Goal: Task Accomplishment & Management: Complete application form

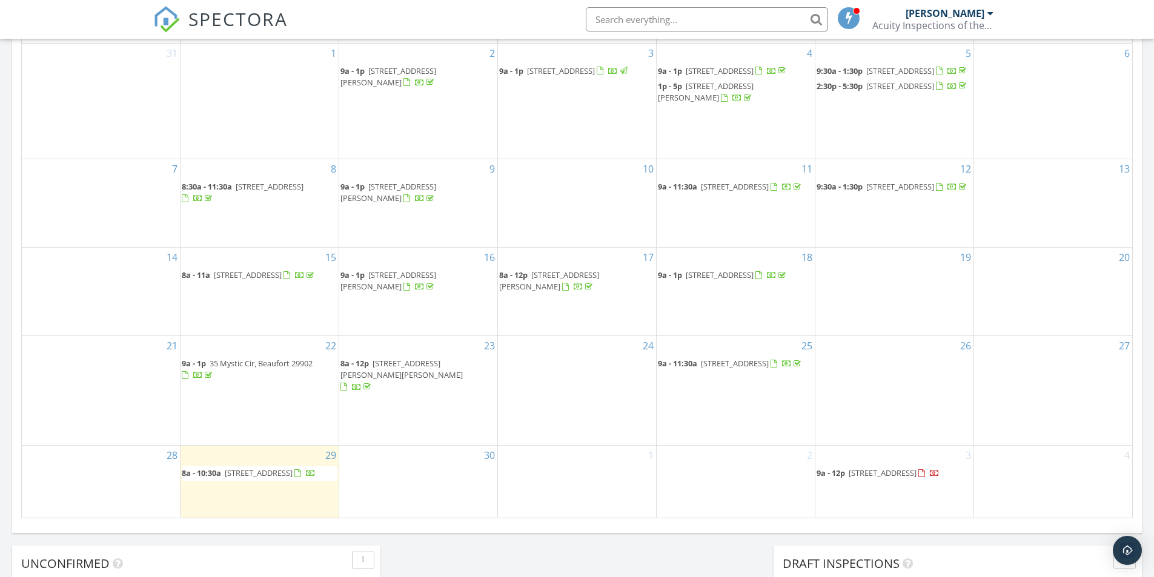
scroll to position [606, 0]
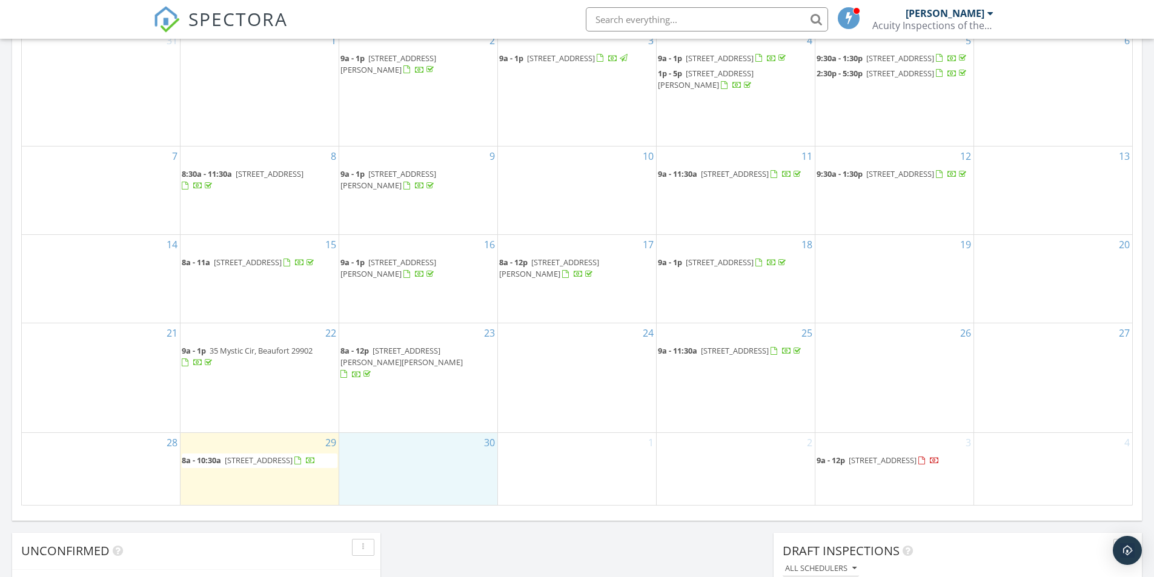
click at [415, 450] on div "30" at bounding box center [418, 469] width 158 height 72
click at [426, 406] on link "Inspection" at bounding box center [418, 399] width 62 height 19
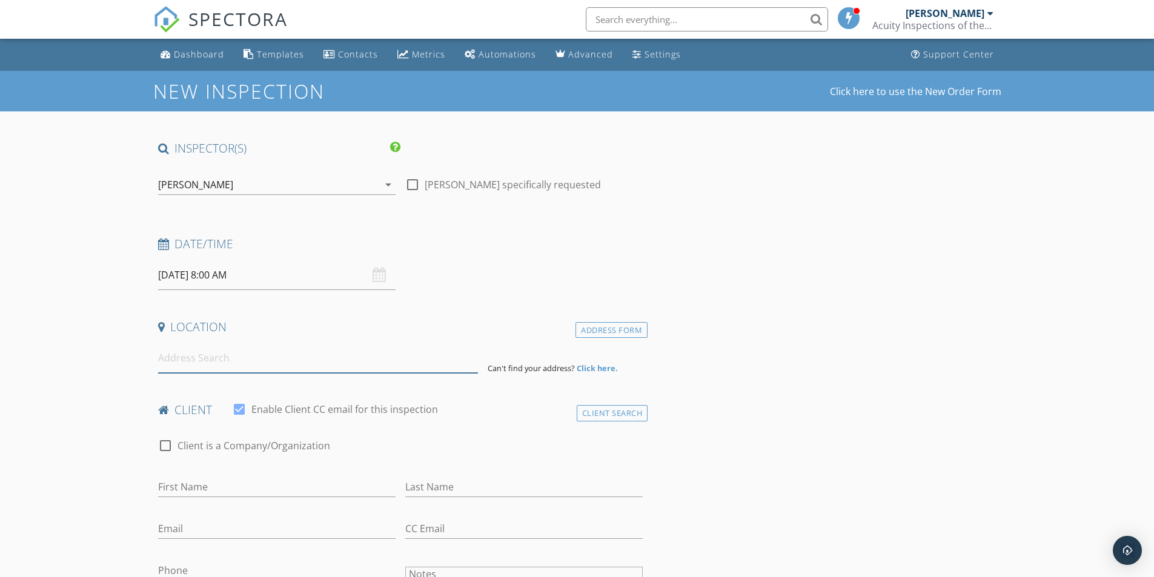
drag, startPoint x: 282, startPoint y: 357, endPoint x: 282, endPoint y: 367, distance: 9.7
click at [283, 357] on input at bounding box center [318, 358] width 320 height 30
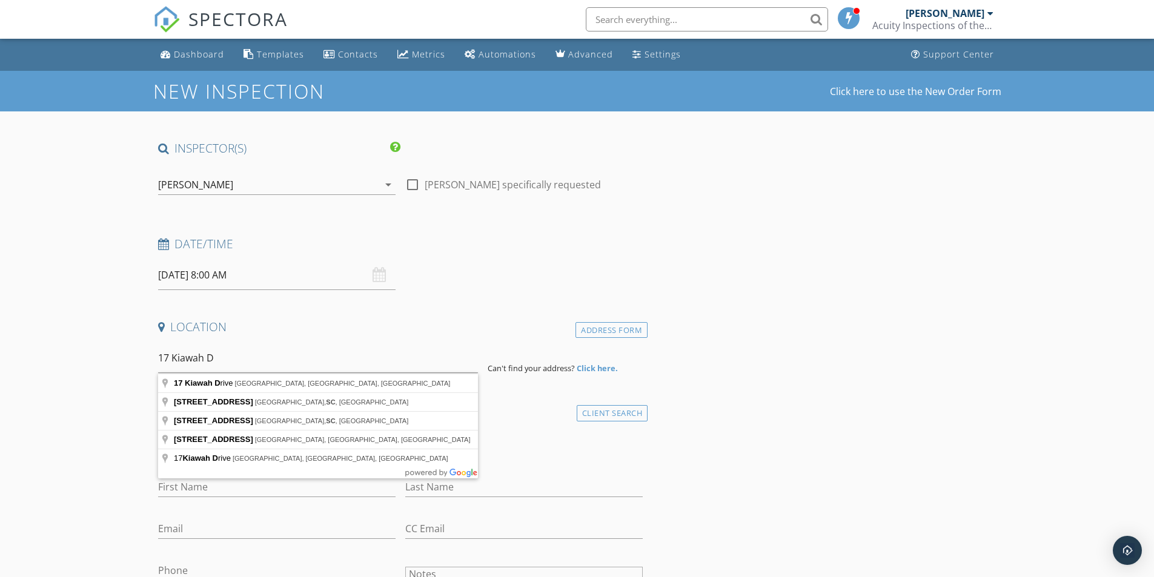
type input "17 Kiawah Drive, Beaufort, SC, USA"
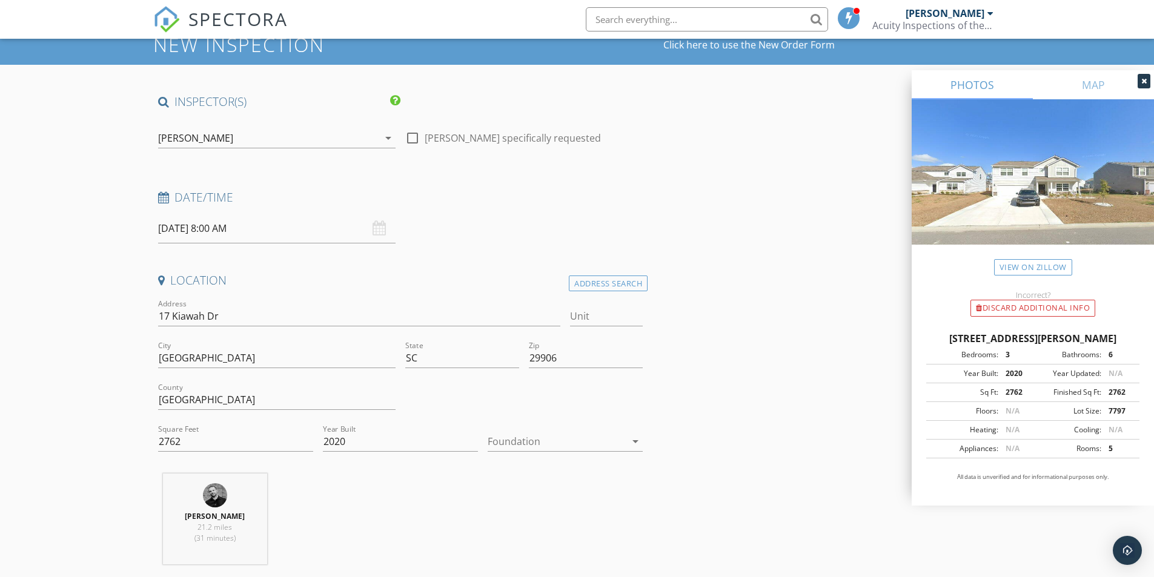
scroll to position [61, 0]
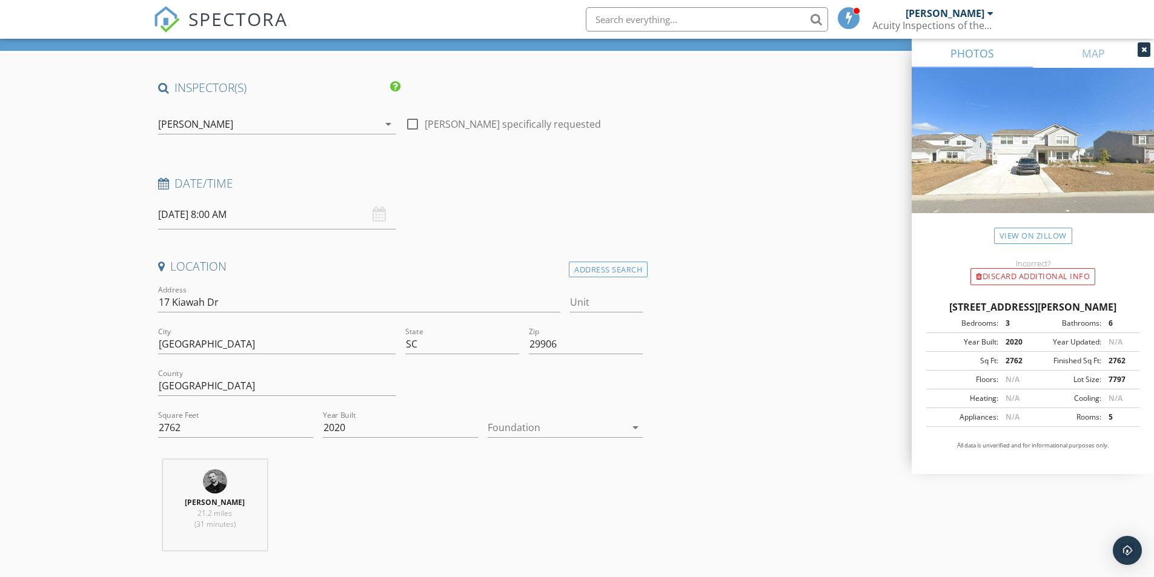
click at [528, 431] on div at bounding box center [557, 427] width 138 height 19
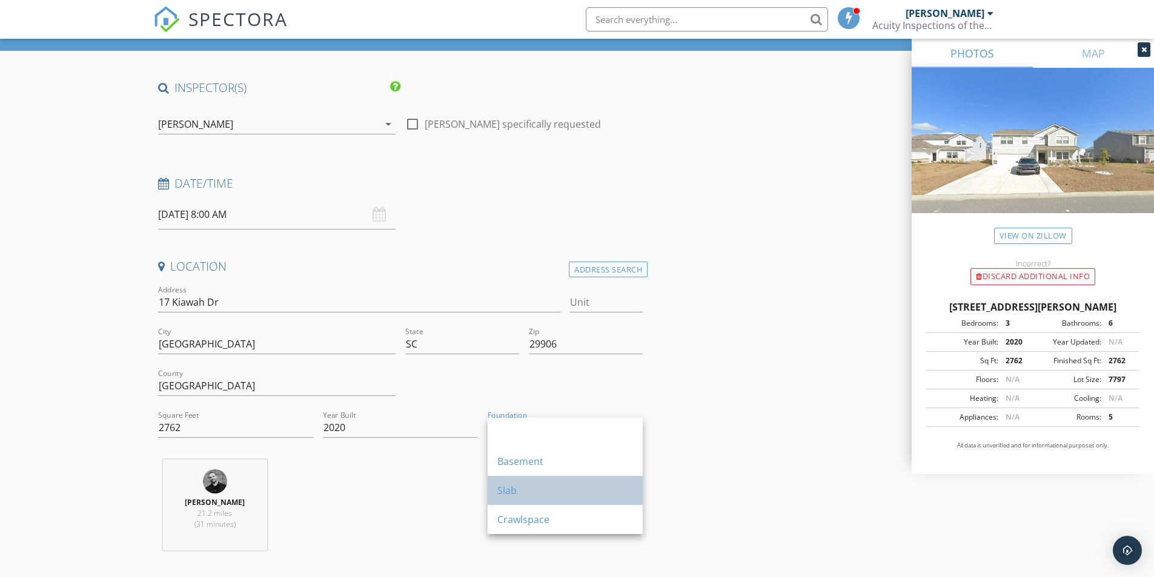
click at [586, 476] on div "Slab" at bounding box center [565, 490] width 136 height 29
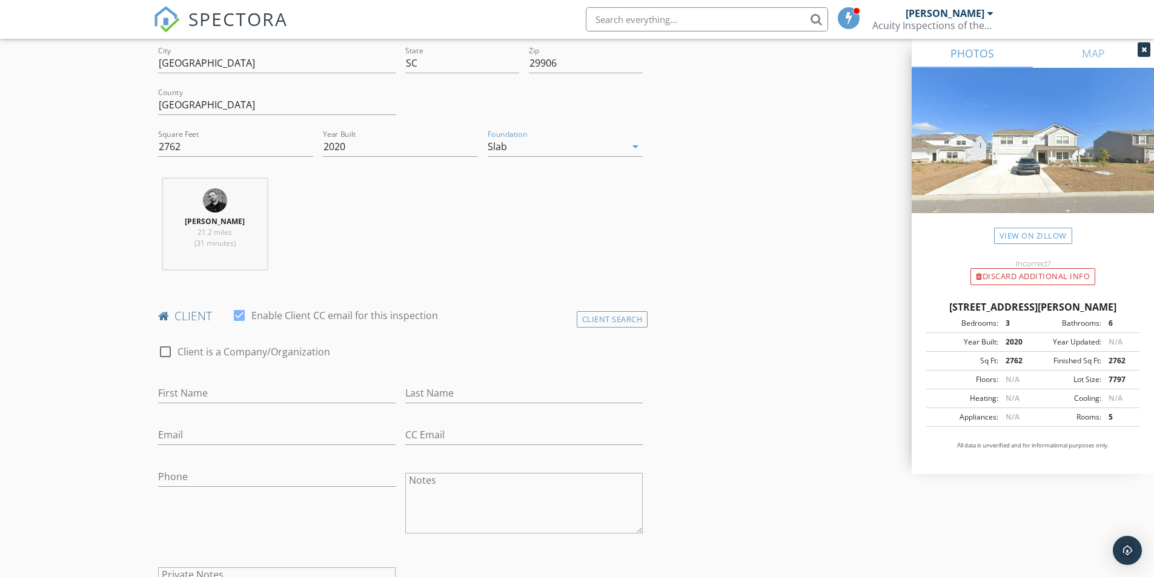
scroll to position [363, 0]
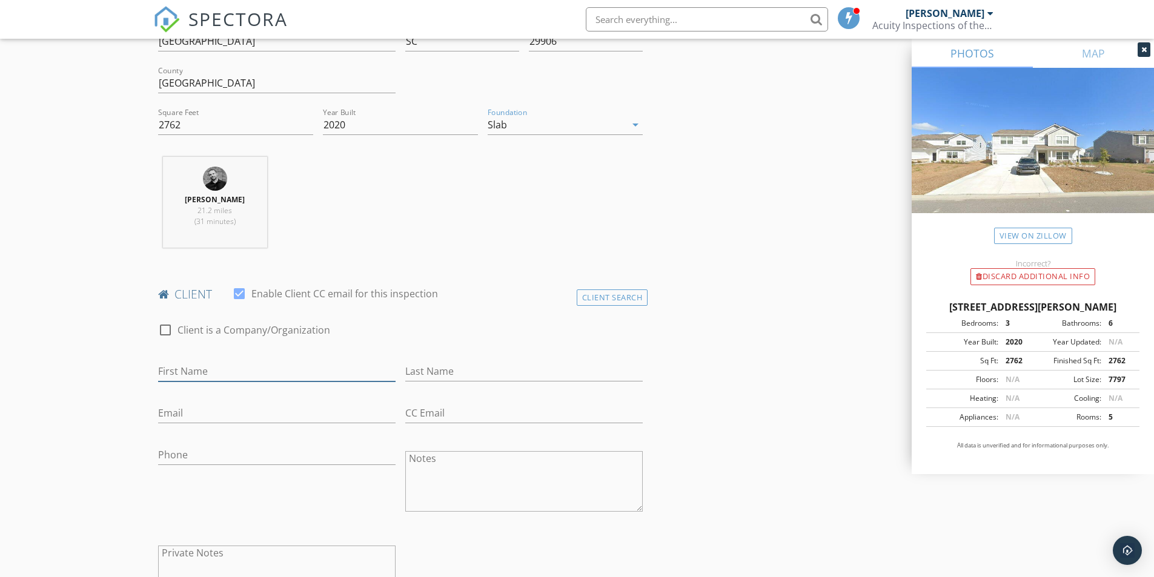
click at [259, 372] on input "First Name" at bounding box center [276, 372] width 237 height 20
type input "Pierre"
type input "p"
type input "Prayer"
type input "prayer32@gmail.com"
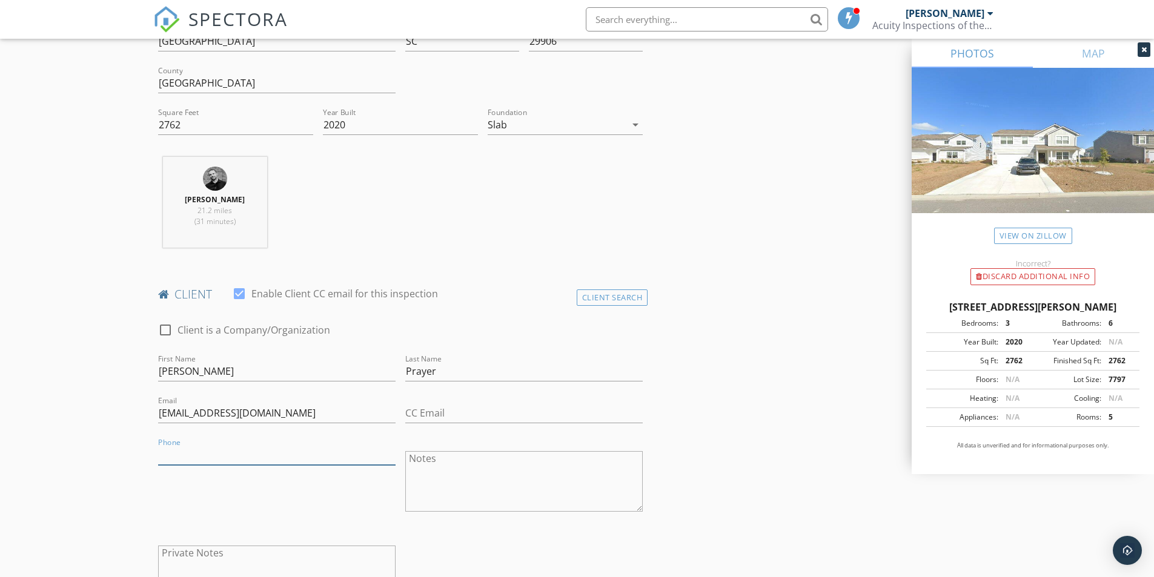
click at [243, 452] on input "Phone" at bounding box center [276, 455] width 237 height 20
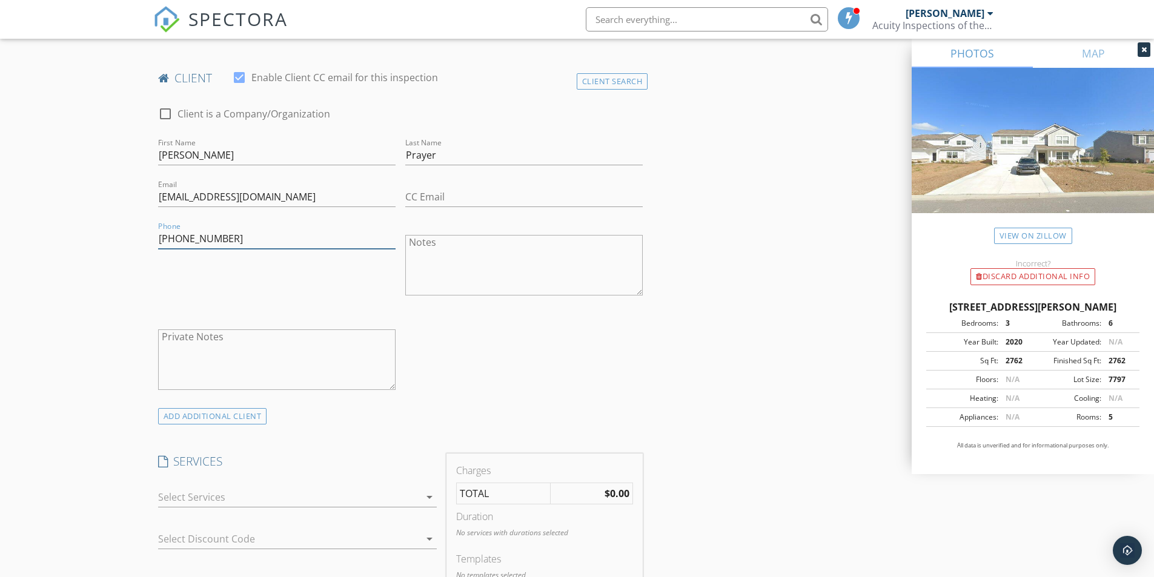
scroll to position [666, 0]
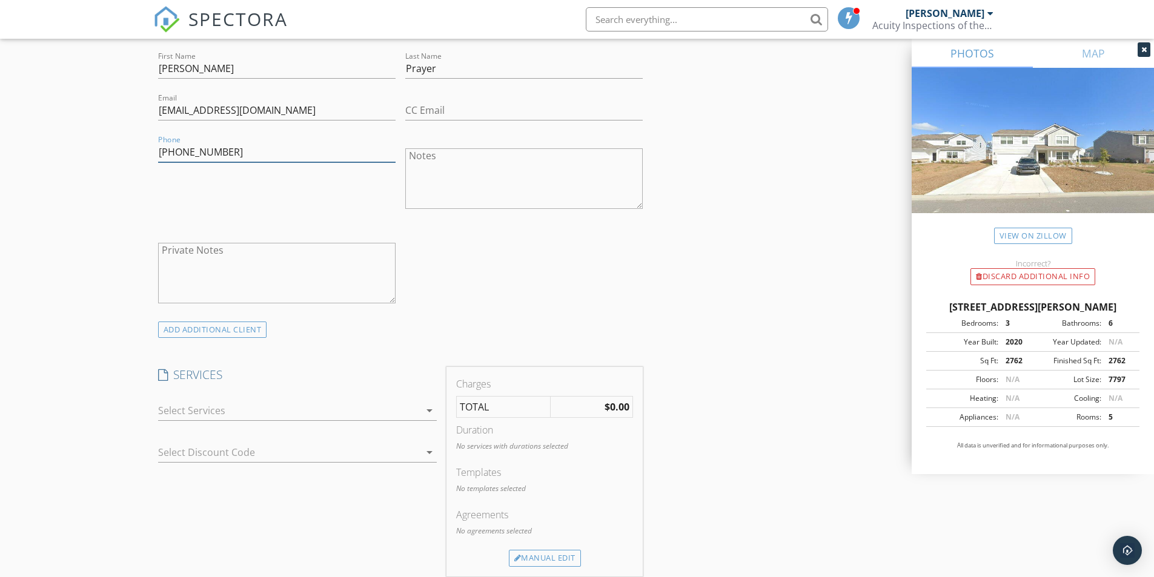
type input "949-755-9196"
click at [279, 411] on div at bounding box center [289, 410] width 262 height 19
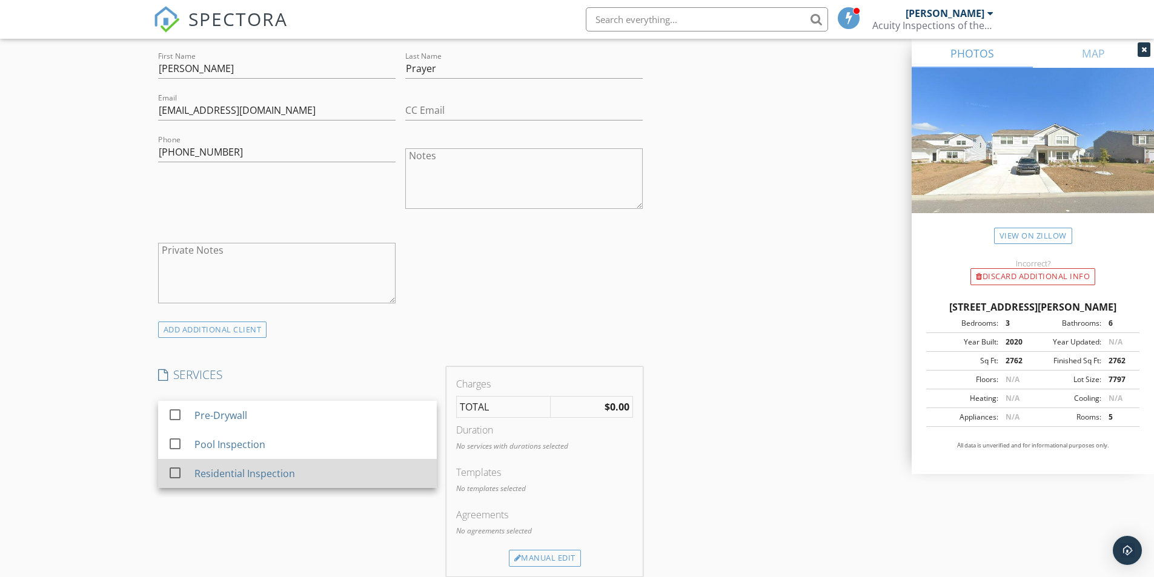
click at [275, 473] on div "Residential Inspection" at bounding box center [244, 473] width 101 height 15
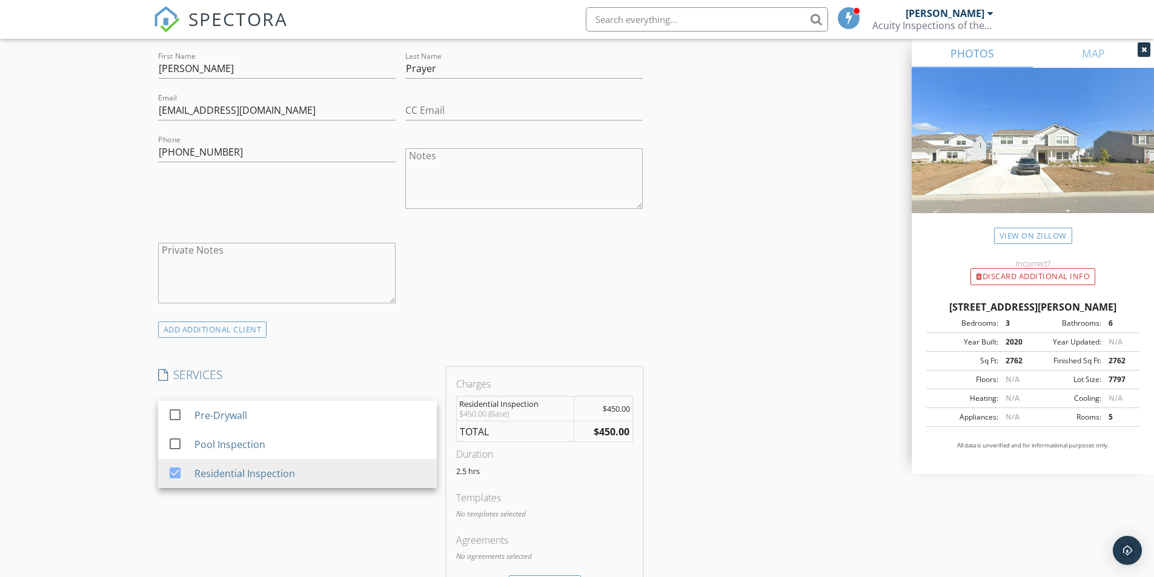
click at [623, 299] on div "check_box_outline_blank Client is a Company/Organization First Name Pierre Last…" at bounding box center [400, 165] width 495 height 314
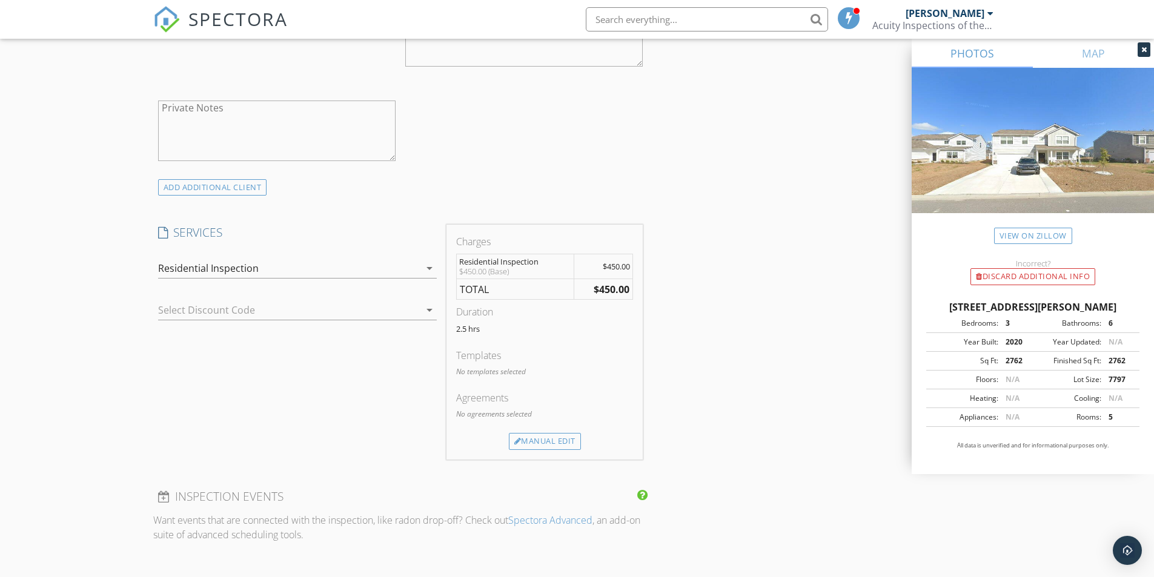
scroll to position [788, 0]
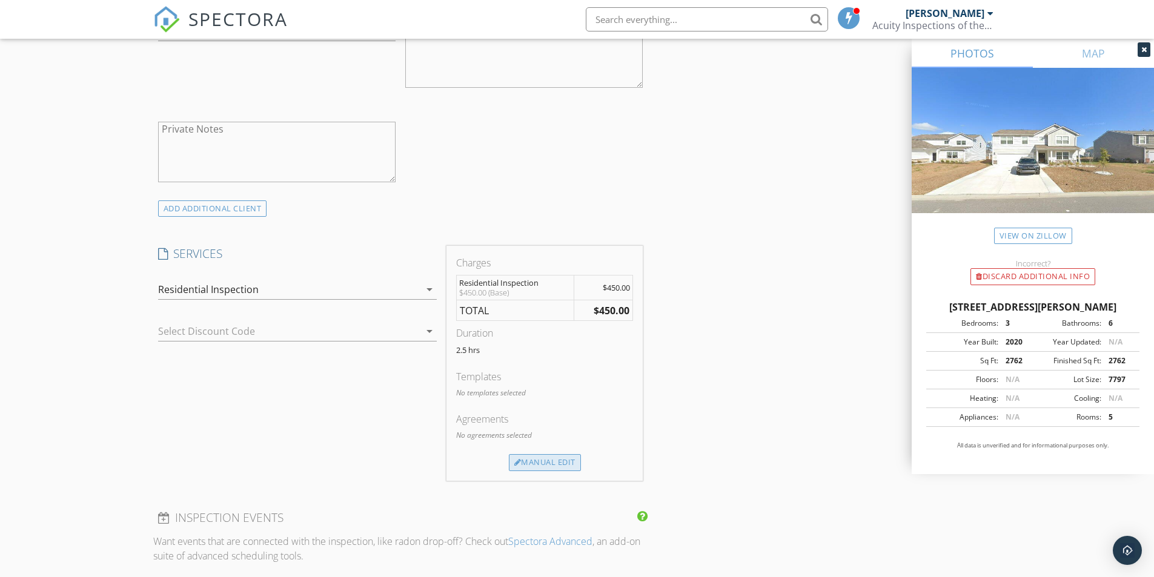
drag, startPoint x: 538, startPoint y: 460, endPoint x: 533, endPoint y: 454, distance: 7.8
click at [538, 460] on div "Manual Edit" at bounding box center [545, 462] width 72 height 17
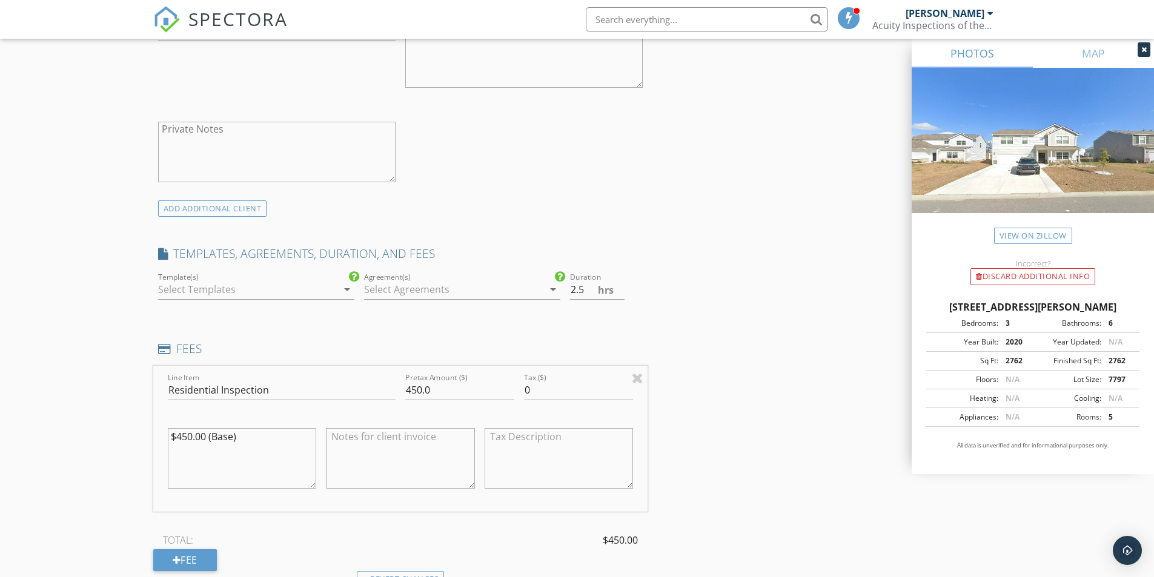
click at [230, 288] on div at bounding box center [247, 289] width 179 height 19
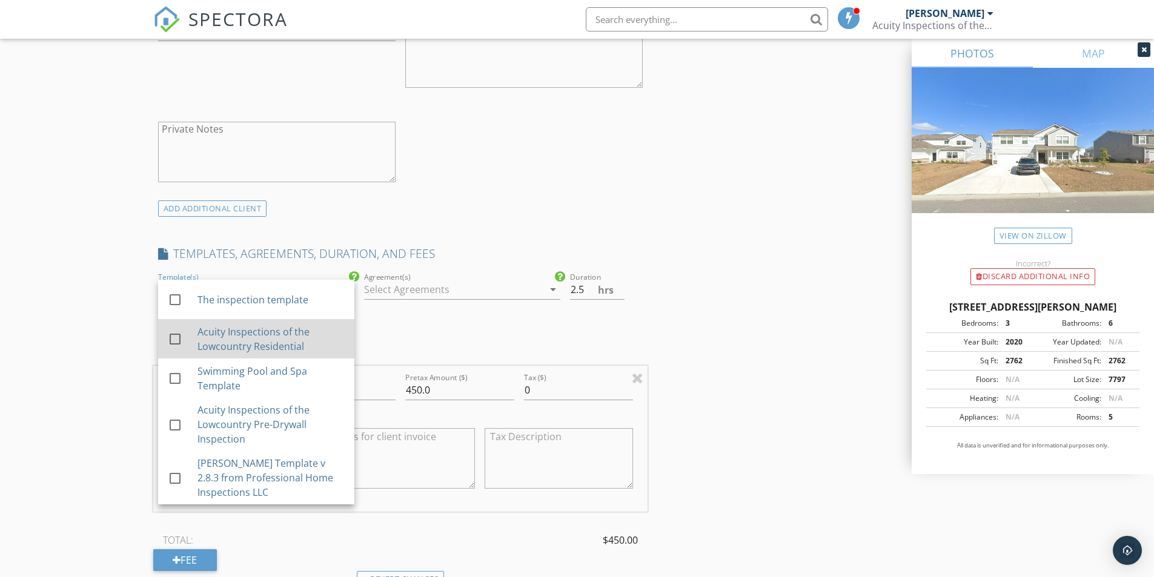
click at [260, 331] on div "Acuity Inspections of the Lowcountry Residential" at bounding box center [270, 339] width 147 height 29
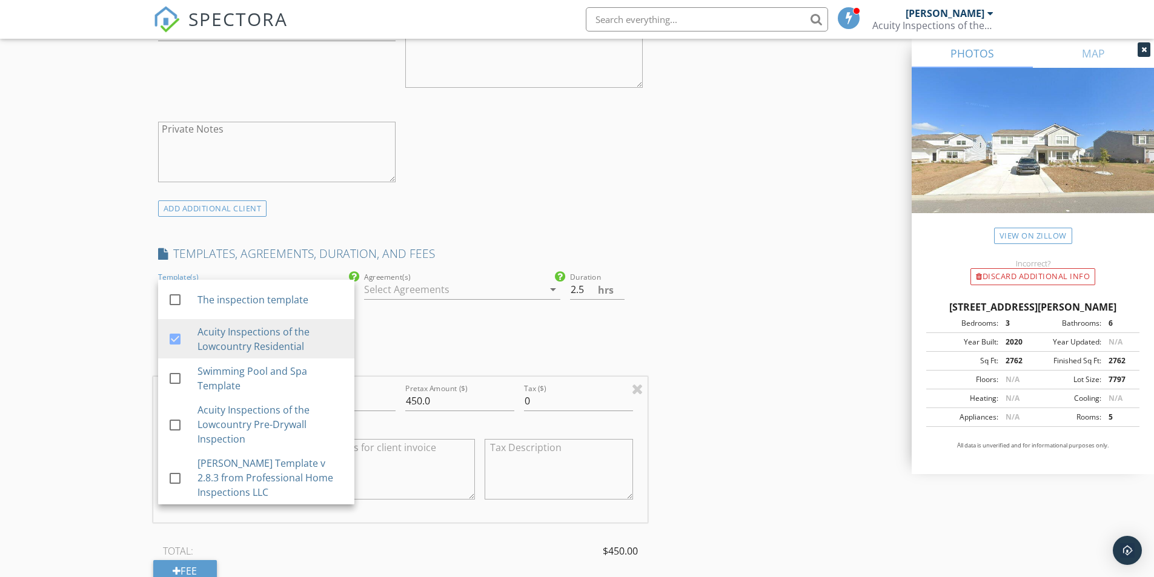
click at [419, 313] on div "Agreement(s) arrow_drop_down" at bounding box center [462, 296] width 206 height 53
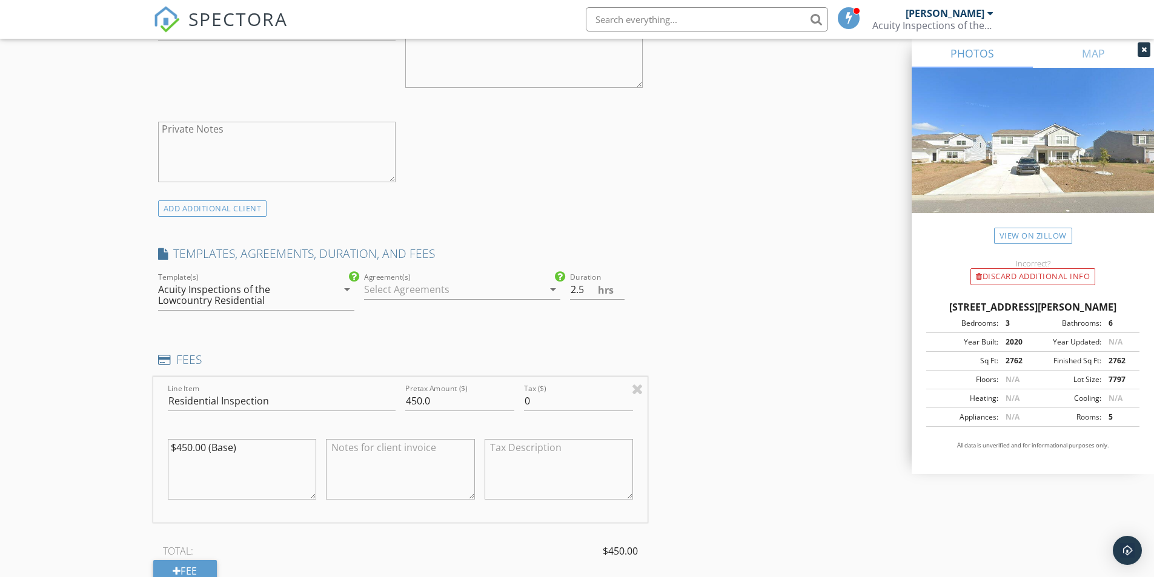
click at [420, 294] on div at bounding box center [453, 289] width 179 height 19
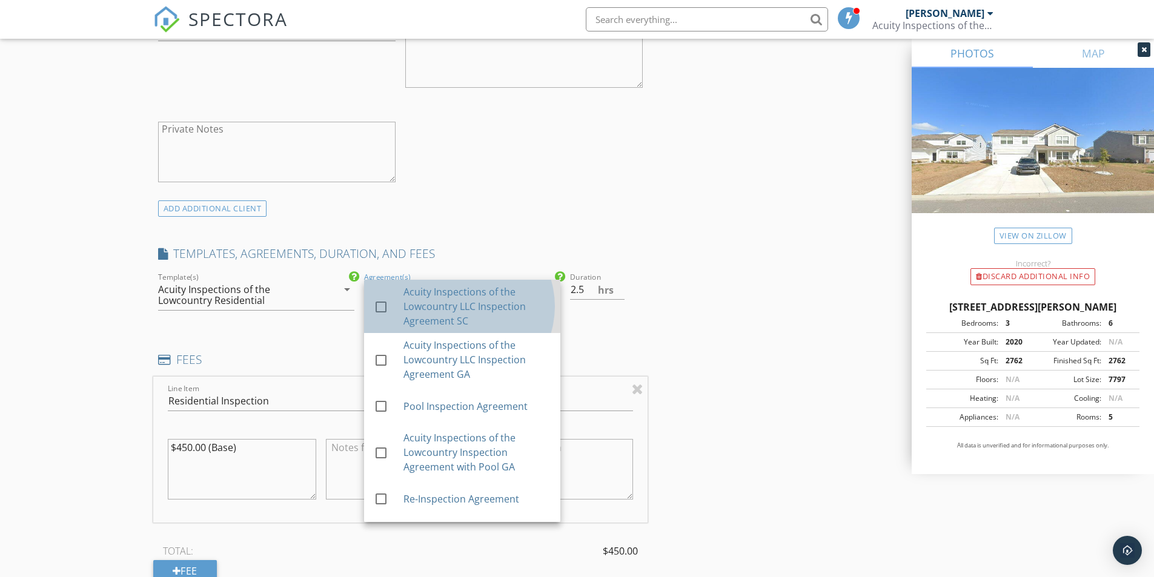
click at [425, 310] on div "Acuity Inspections of the Lowcountry LLC Inspection Agreement SC" at bounding box center [476, 307] width 147 height 44
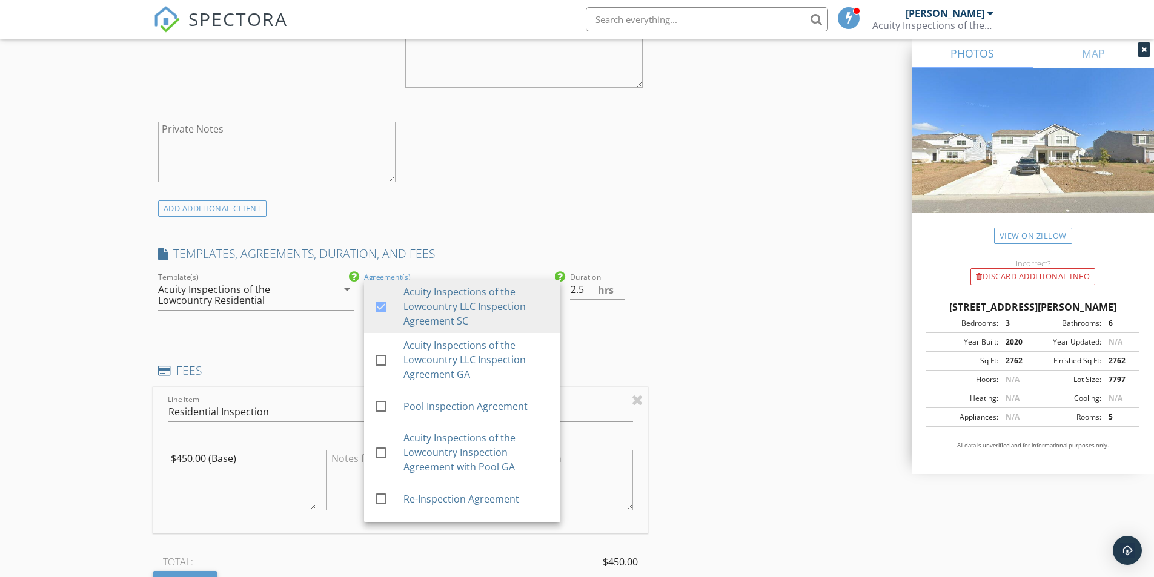
click at [723, 300] on div "INSPECTOR(S) check_box Nicholas DuBois PRIMARY Nicholas DuBois arrow_drop_down …" at bounding box center [577, 423] width 848 height 2140
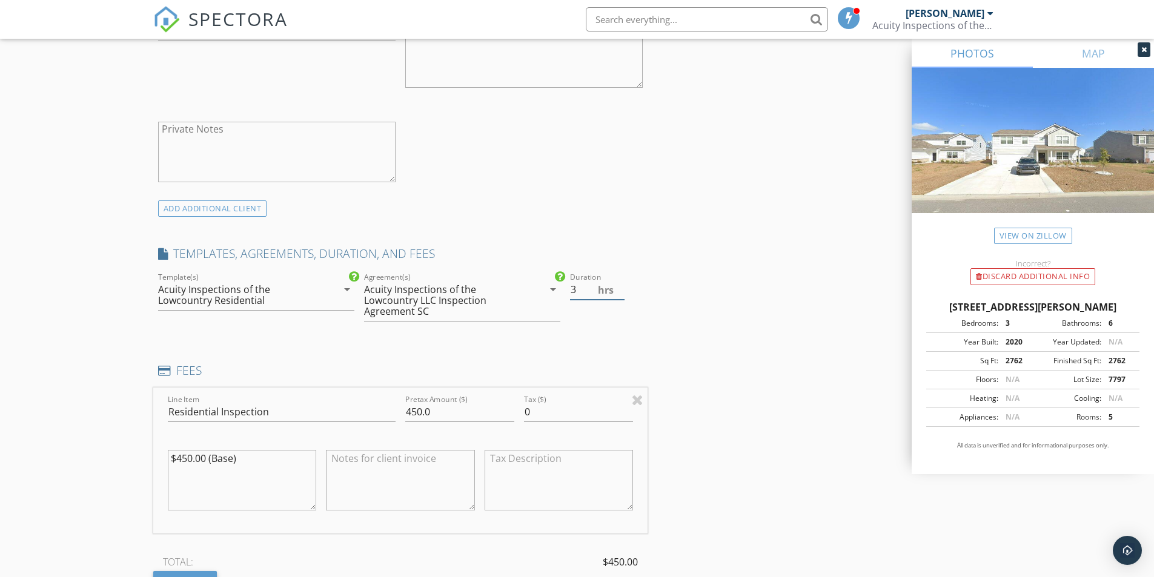
click at [623, 285] on input "3" at bounding box center [597, 290] width 55 height 20
click at [623, 285] on input "3.5" at bounding box center [597, 290] width 55 height 20
type input "4"
click at [620, 287] on input "4" at bounding box center [597, 290] width 55 height 20
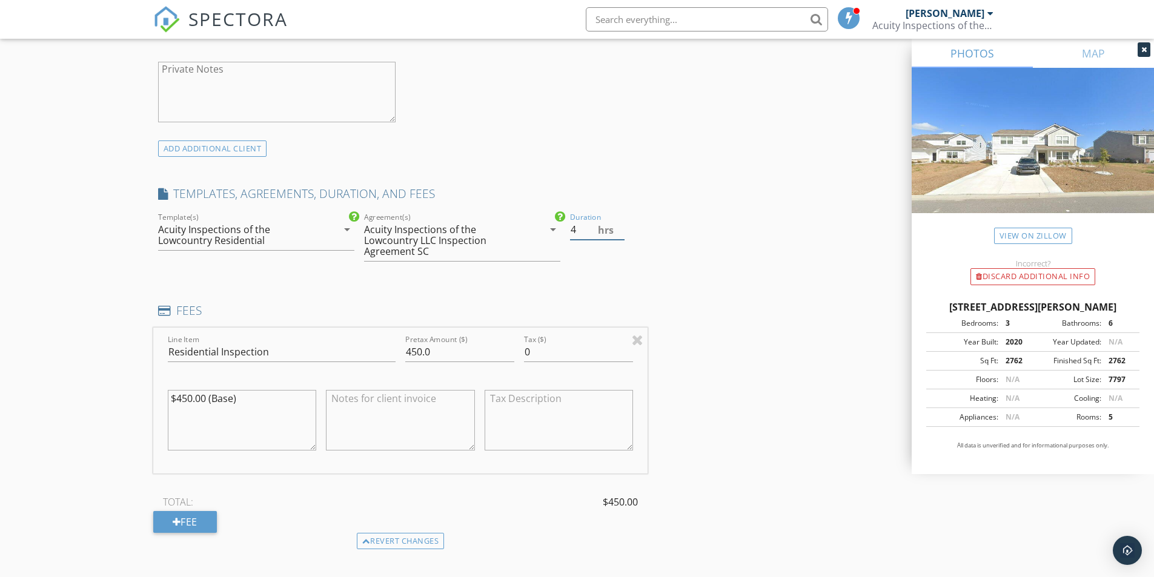
scroll to position [909, 0]
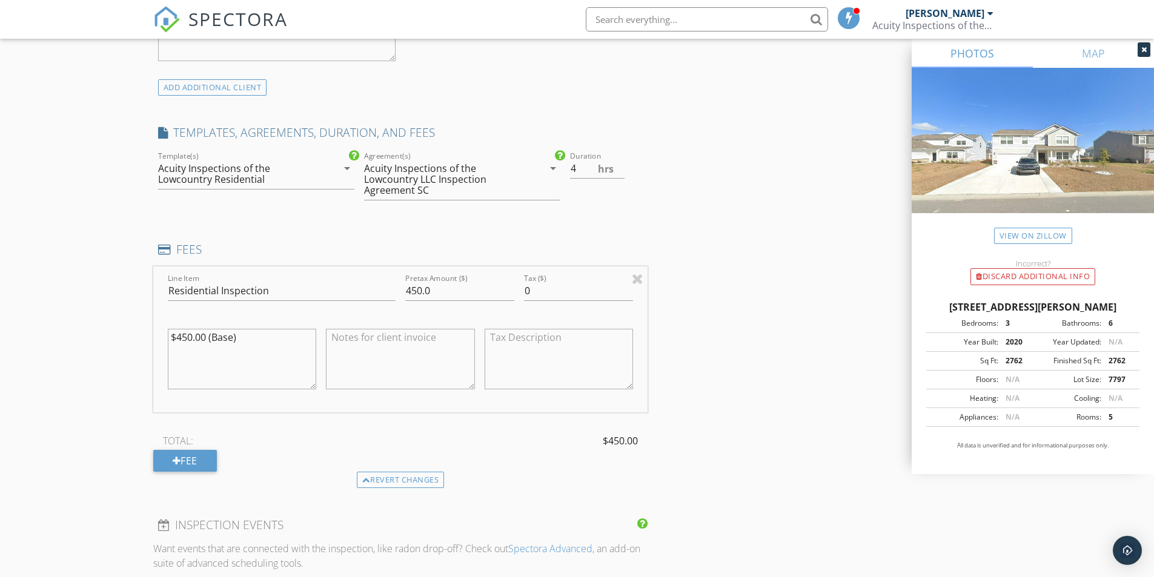
drag, startPoint x: 208, startPoint y: 337, endPoint x: 173, endPoint y: 337, distance: 34.5
click at [176, 337] on textarea "$450.00 (Base)" at bounding box center [242, 359] width 149 height 61
click at [231, 348] on textarea "$500.00(Base)" at bounding box center [242, 359] width 149 height 61
type textarea "$500.00(Base)"
click at [396, 351] on textarea at bounding box center [400, 359] width 149 height 61
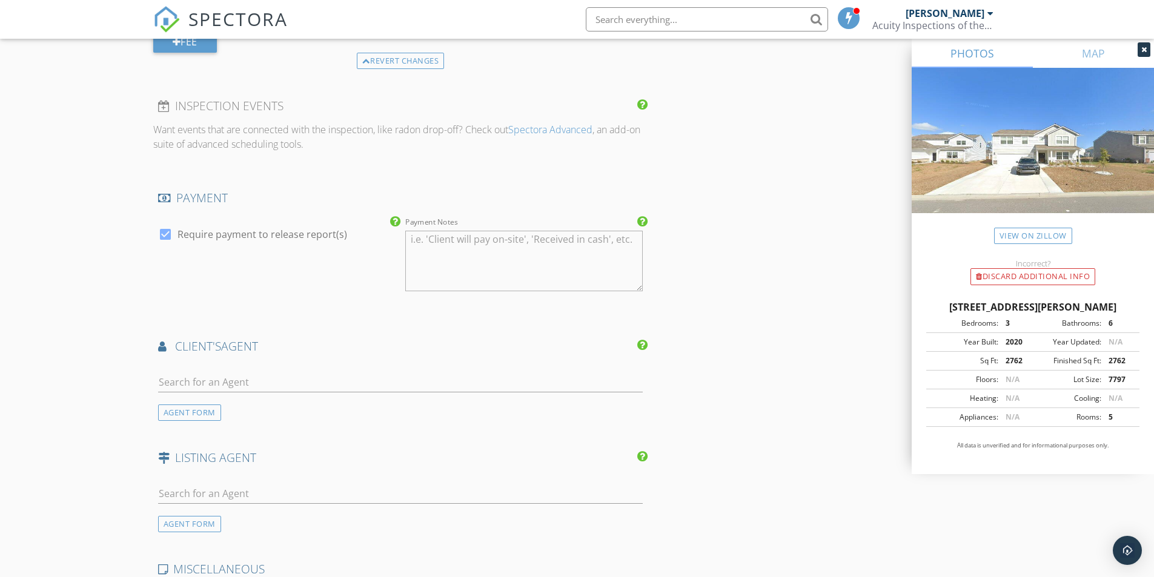
scroll to position [1333, 0]
type textarea "$500.00 (Residential Inspection) -$25.00 (Military Discount)"
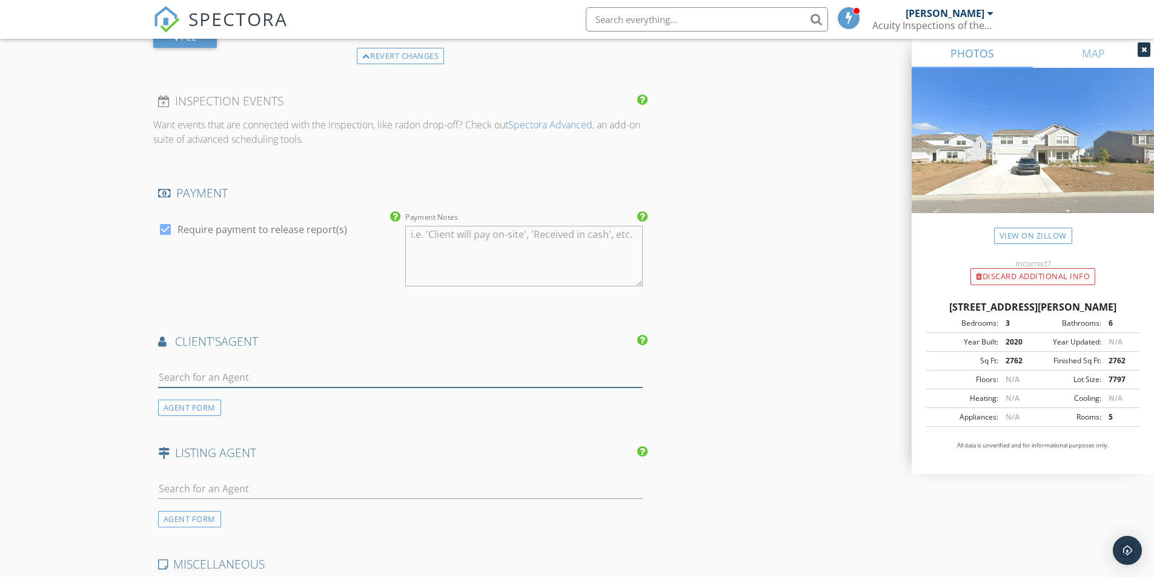
click at [376, 379] on input "text" at bounding box center [400, 378] width 485 height 20
type input "[PERSON_NAME]"
click at [335, 417] on li "Kelli O'Connell Jason Mitchell Group" at bounding box center [401, 405] width 484 height 34
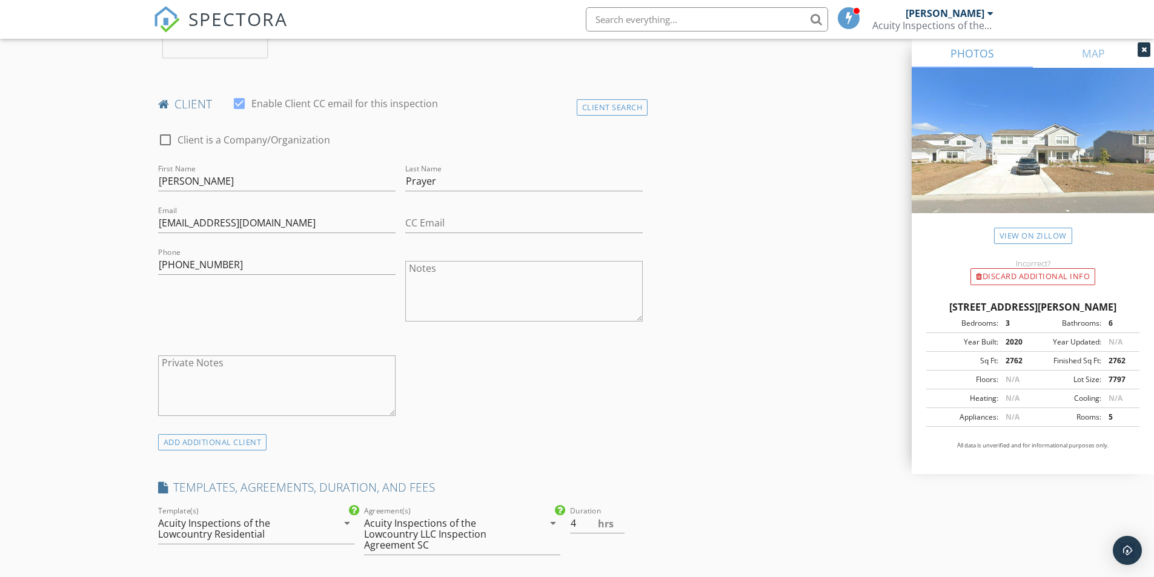
scroll to position [555, 0]
drag, startPoint x: 262, startPoint y: 221, endPoint x: 146, endPoint y: 215, distance: 115.9
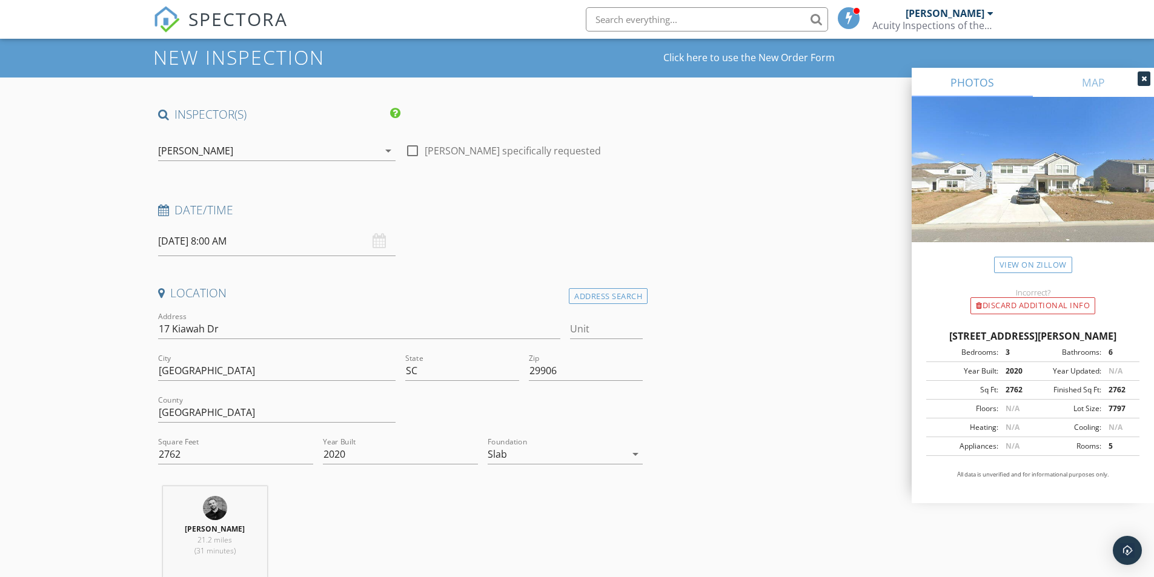
scroll to position [0, 0]
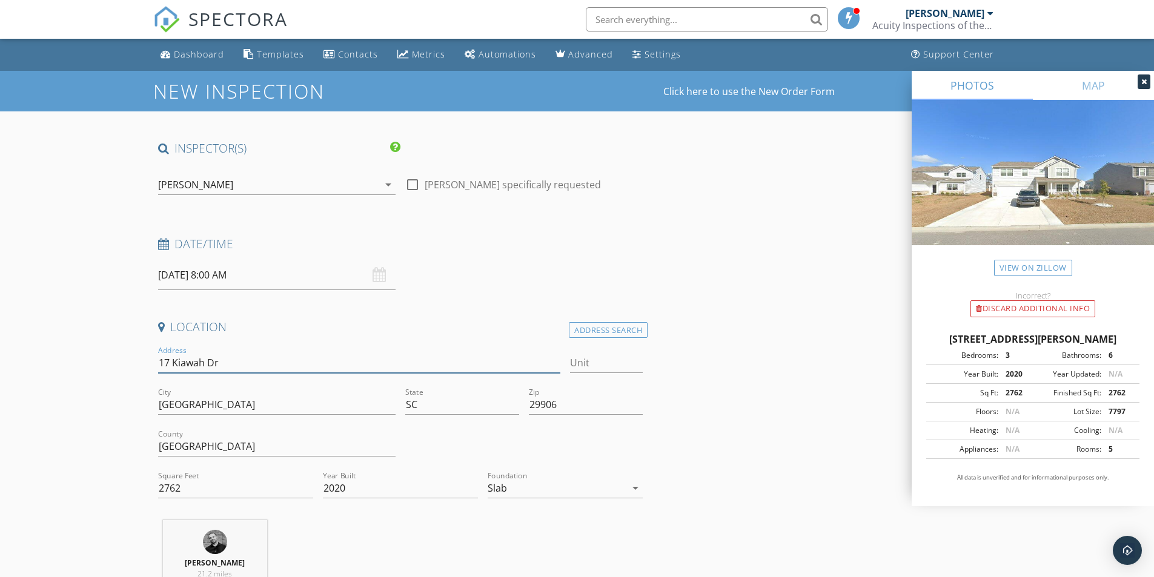
drag, startPoint x: 308, startPoint y: 362, endPoint x: 142, endPoint y: 351, distance: 166.4
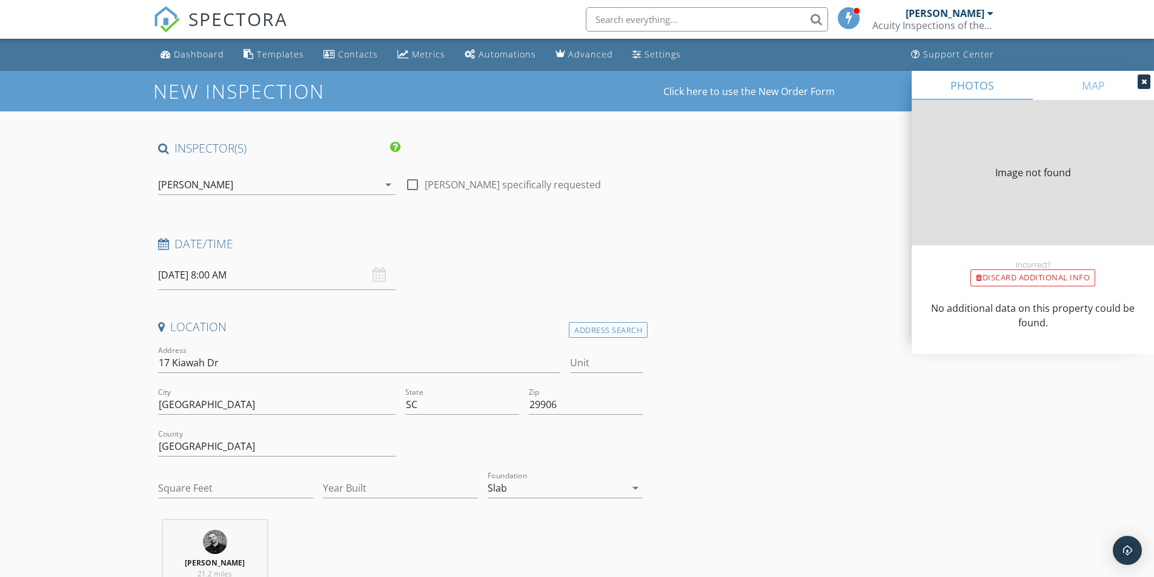
type input "2762"
type input "2020"
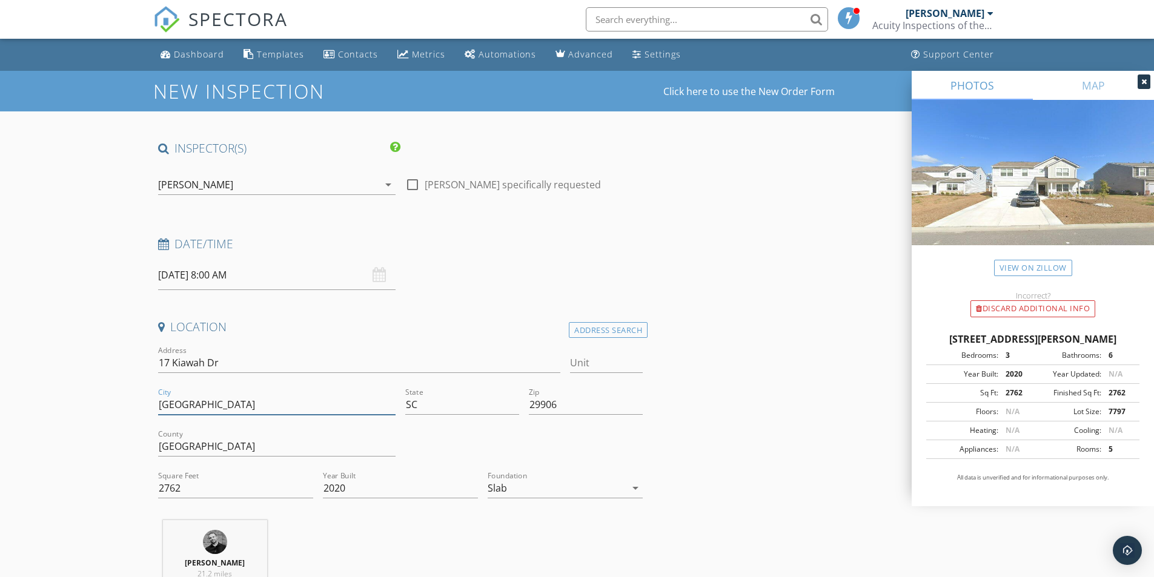
drag, startPoint x: 220, startPoint y: 402, endPoint x: 146, endPoint y: 403, distance: 73.9
drag, startPoint x: 443, startPoint y: 408, endPoint x: 374, endPoint y: 408, distance: 69.1
click at [374, 408] on div "Address 17 Kiawah Dr Unit City Beaufort State SC Zip 29906 County Beaufort Squa…" at bounding box center [400, 426] width 495 height 167
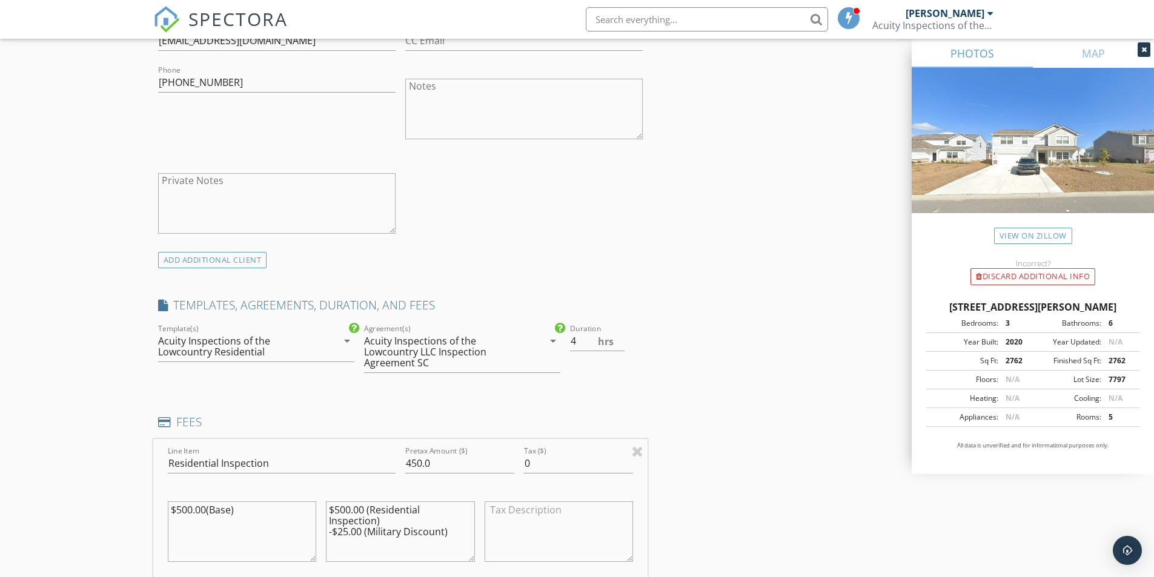
scroll to position [737, 0]
drag, startPoint x: 422, startPoint y: 460, endPoint x: 413, endPoint y: 460, distance: 8.5
click at [413, 460] on input "450.0" at bounding box center [459, 463] width 109 height 20
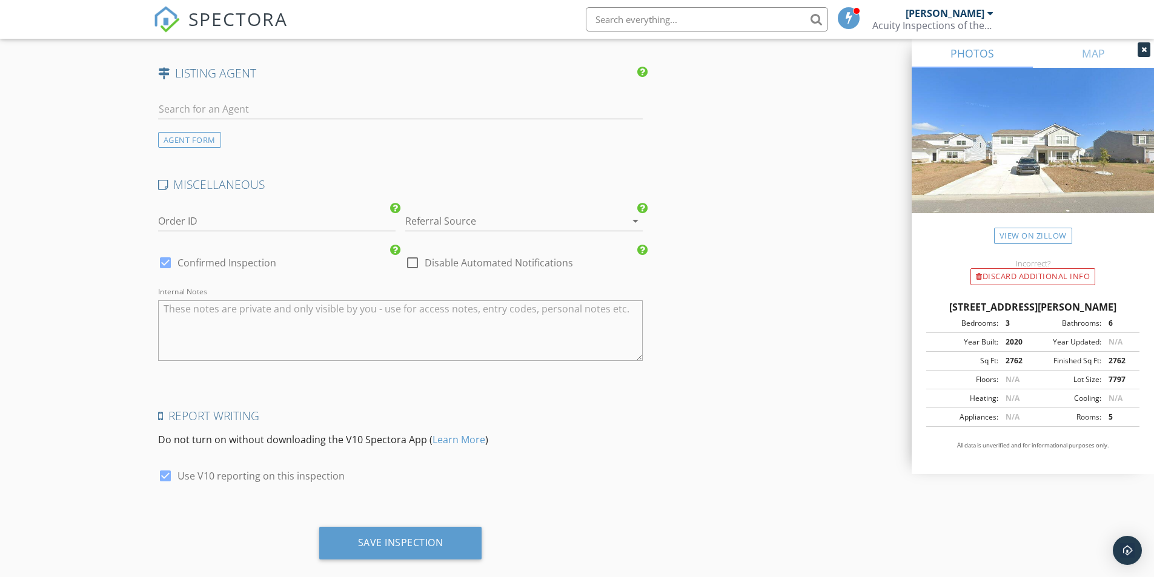
scroll to position [2009, 0]
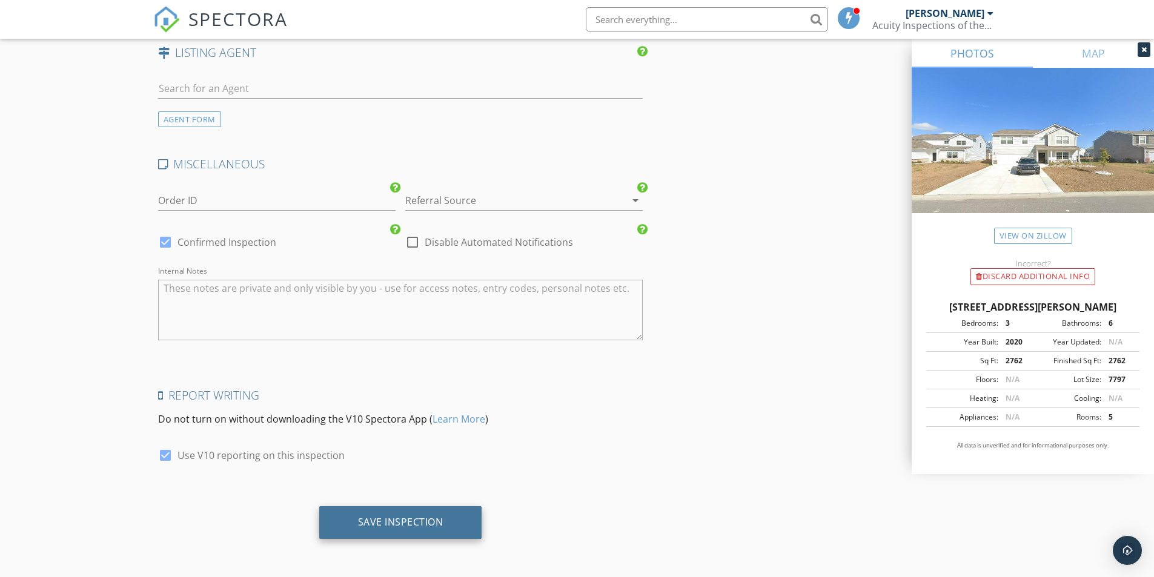
type input "475.0"
click at [368, 516] on div "Save Inspection" at bounding box center [400, 522] width 163 height 33
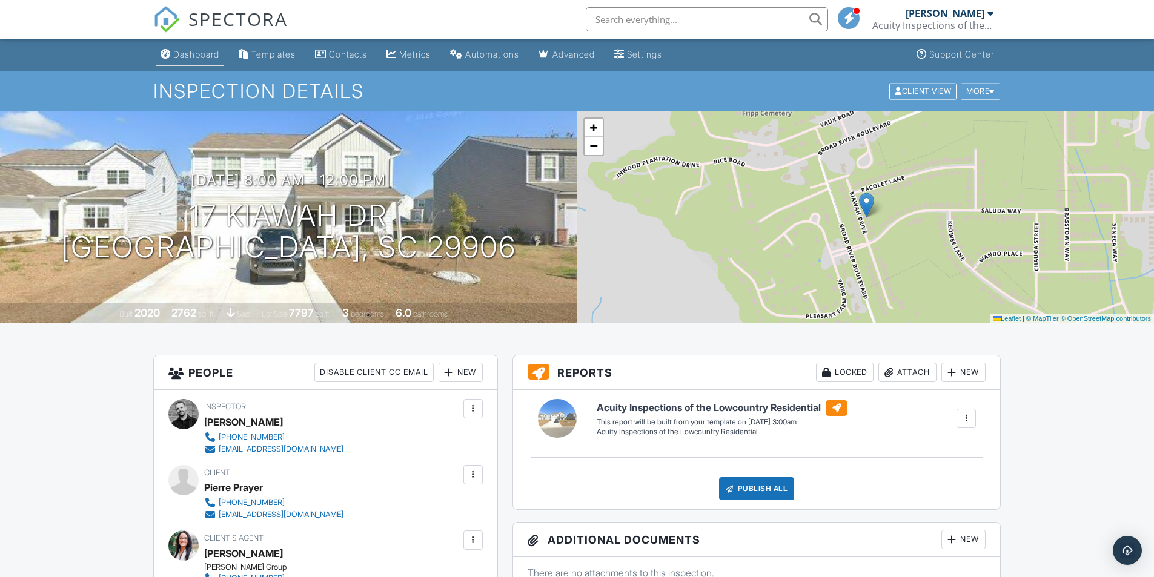
click at [202, 49] on div "Dashboard" at bounding box center [196, 54] width 46 height 10
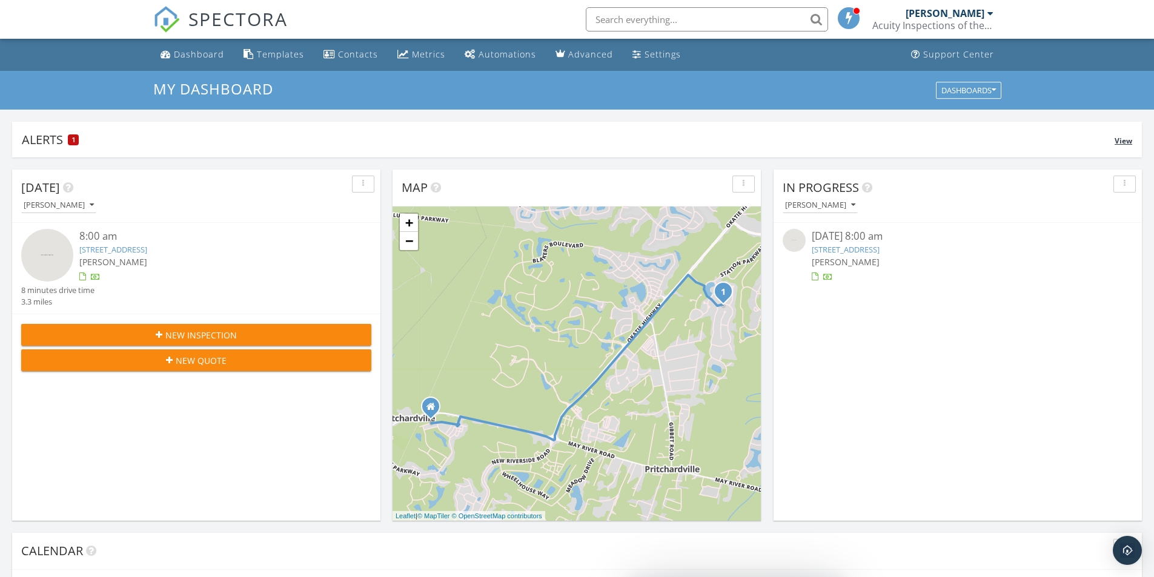
click at [73, 139] on span "1" at bounding box center [73, 140] width 3 height 8
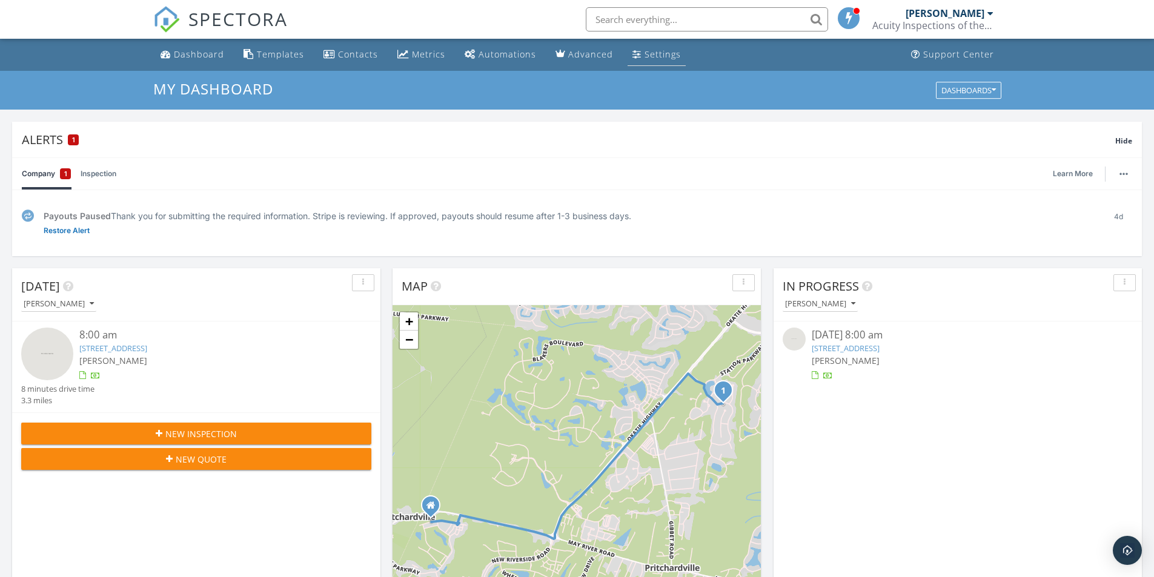
click at [652, 56] on div "Settings" at bounding box center [663, 54] width 36 height 12
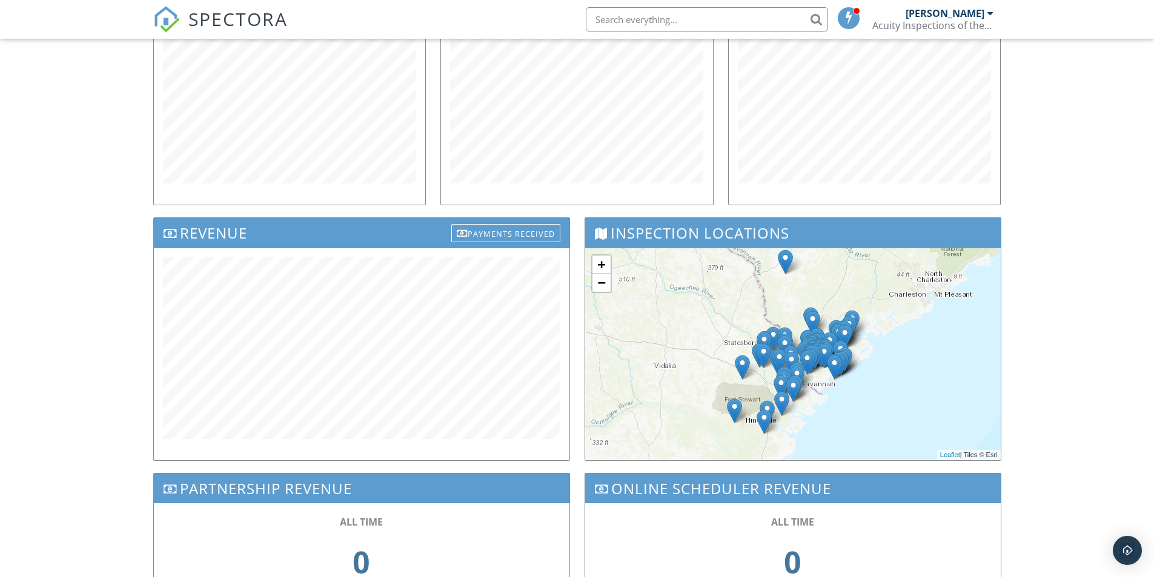
scroll to position [354, 0]
